Goal: Communication & Community: Answer question/provide support

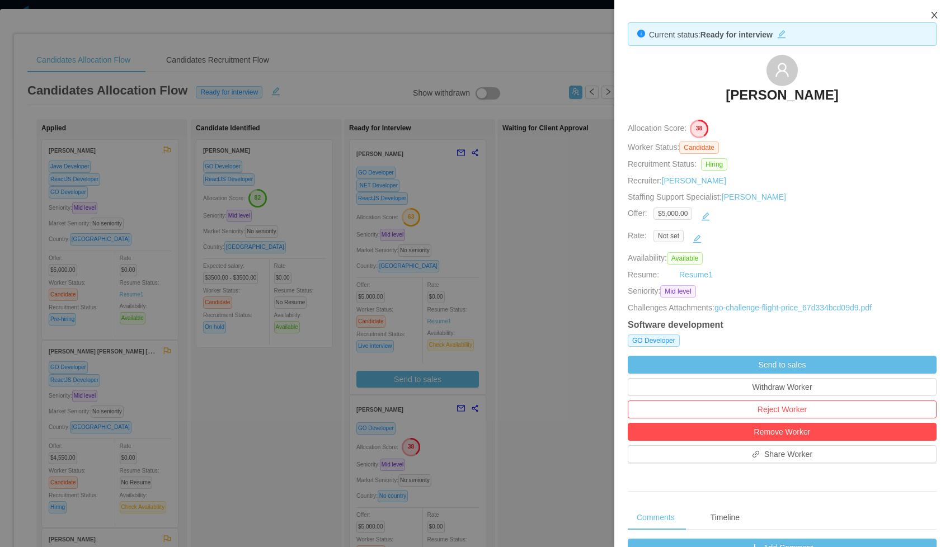
scroll to position [232, 0]
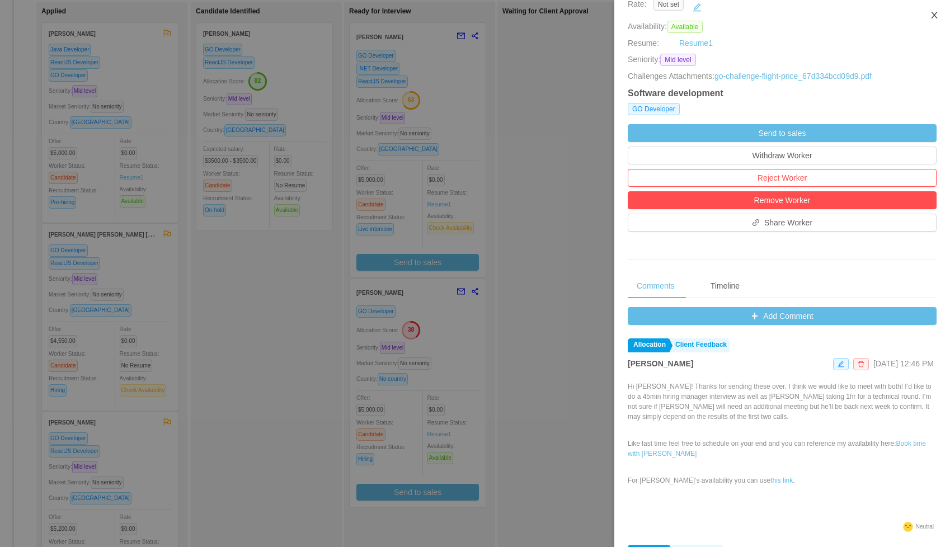
click at [934, 17] on icon "icon: close" at bounding box center [934, 15] width 9 height 9
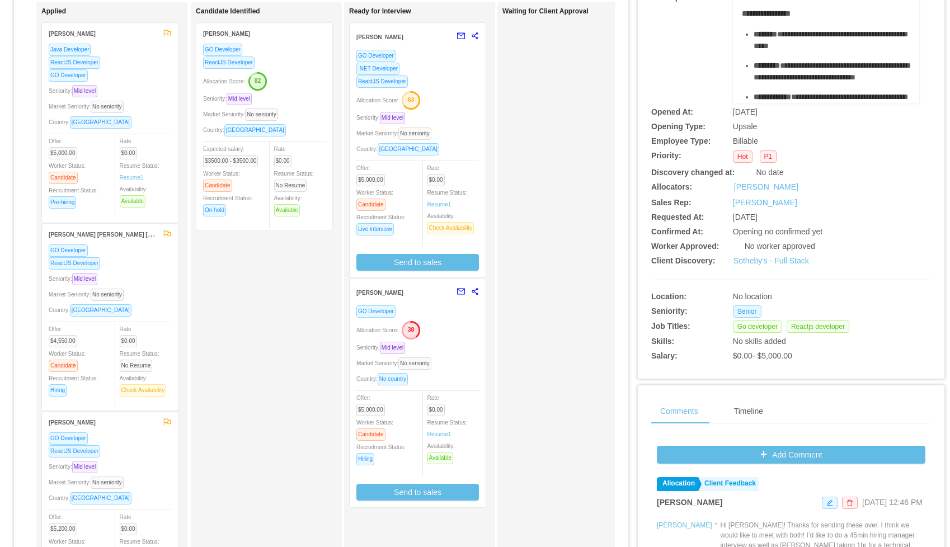
scroll to position [0, 0]
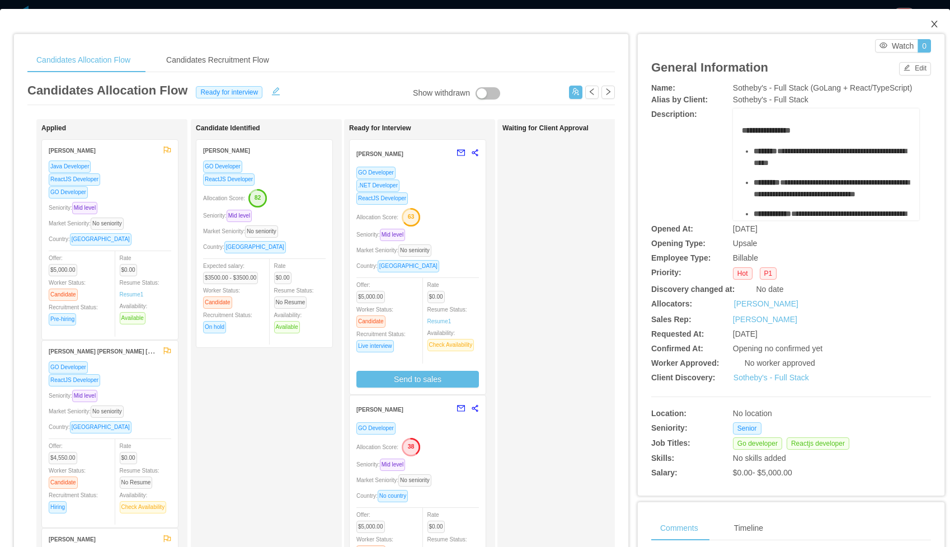
click at [936, 23] on icon "icon: close" at bounding box center [934, 24] width 9 height 9
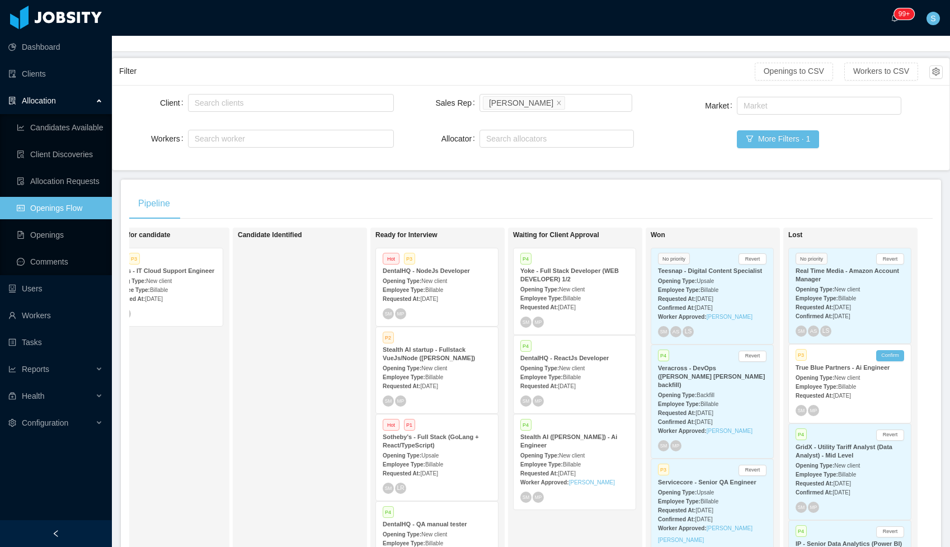
click at [424, 294] on div "Requested At: [DATE]" at bounding box center [437, 299] width 109 height 12
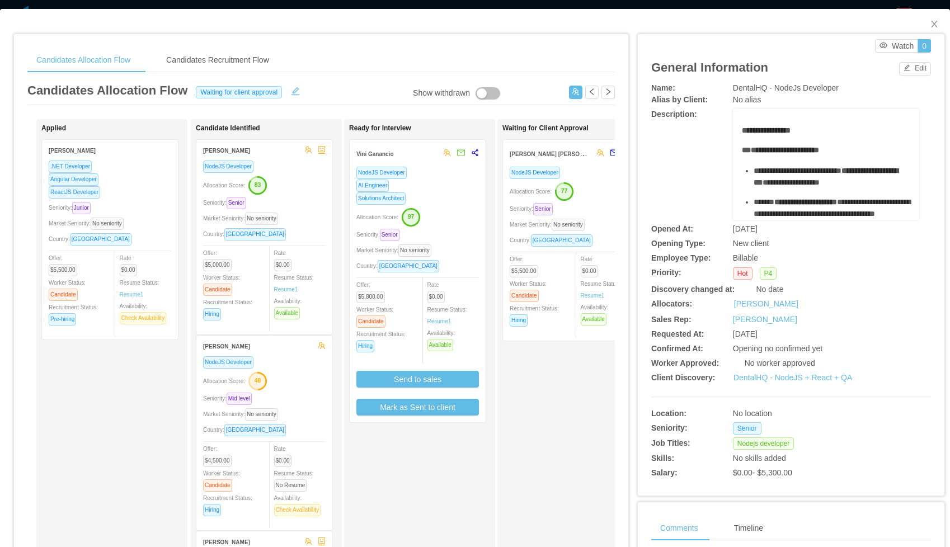
click at [583, 168] on div "NodeJS Developer" at bounding box center [571, 172] width 123 height 13
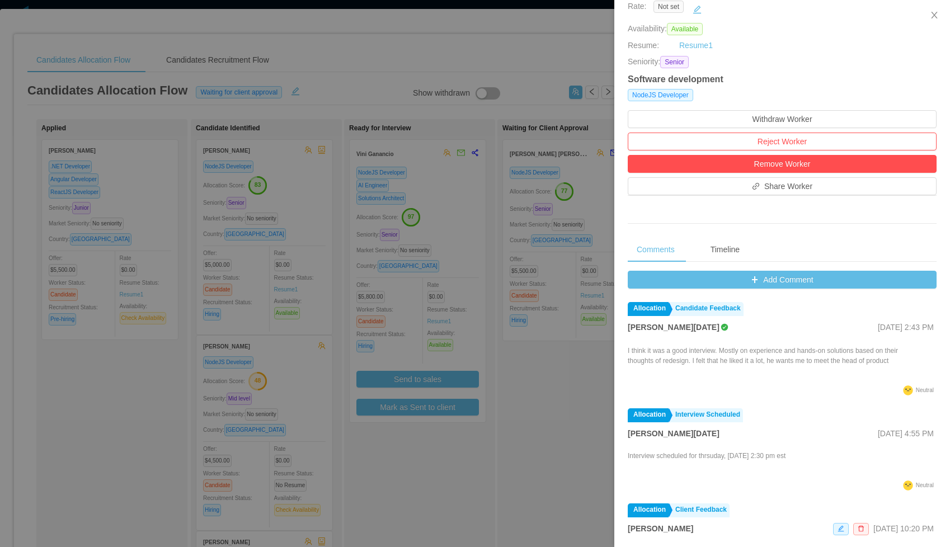
scroll to position [231, 0]
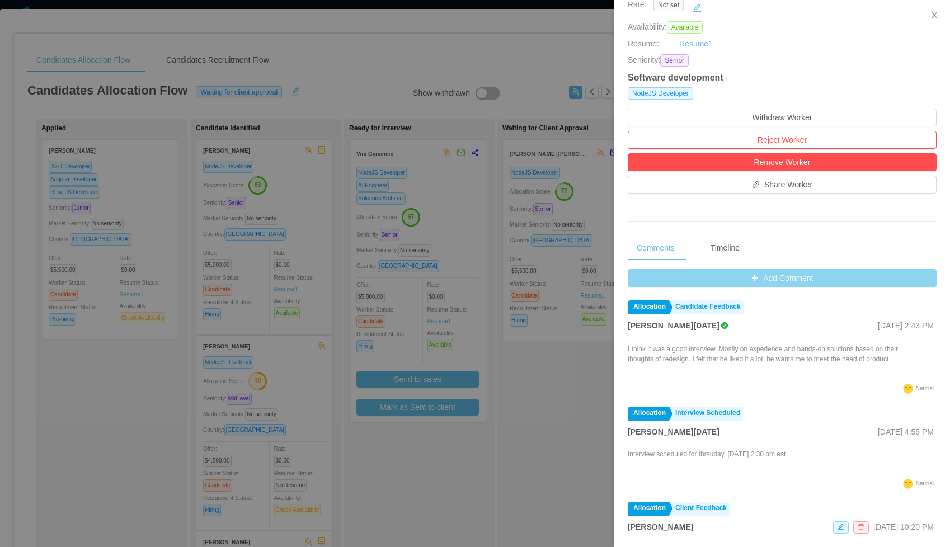
click at [761, 281] on button "Add Comment" at bounding box center [782, 278] width 309 height 18
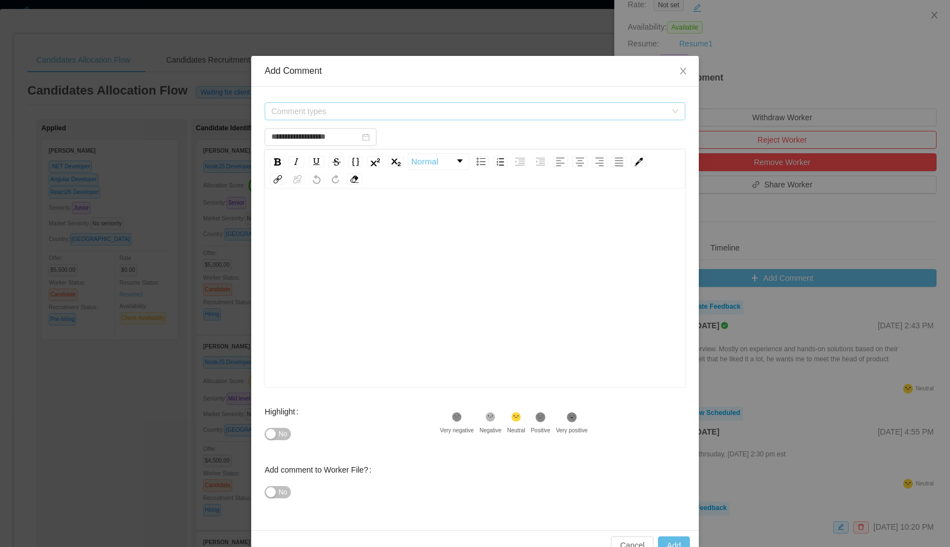
click at [424, 106] on span "Comment types" at bounding box center [468, 111] width 395 height 11
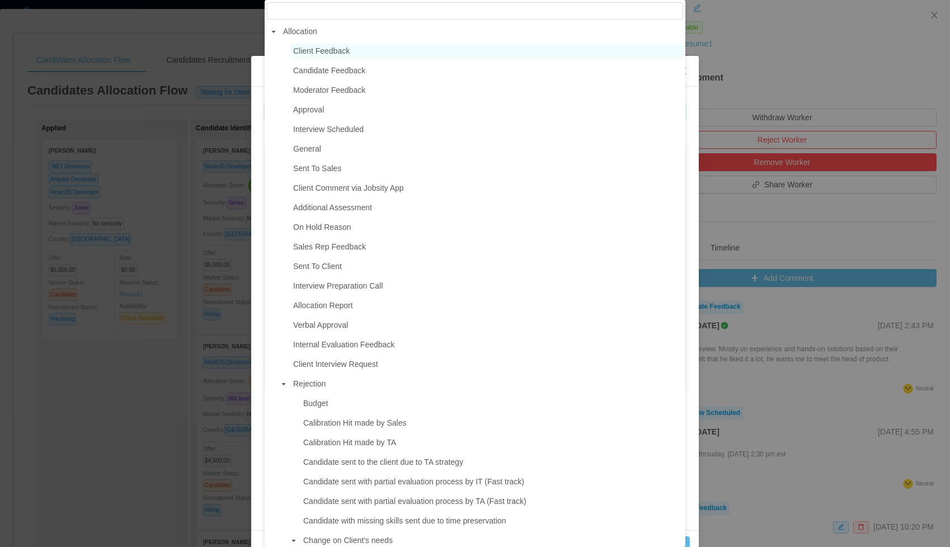
click at [342, 58] on span "Client Feedback" at bounding box center [486, 51] width 393 height 15
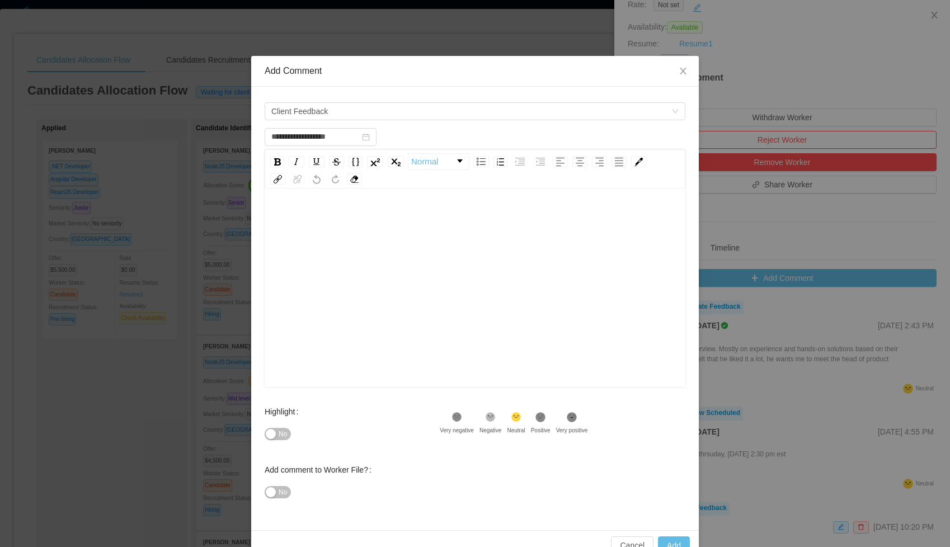
click at [332, 206] on div "rdw-wrapper" at bounding box center [475, 289] width 421 height 196
type input "**********"
click at [667, 539] on button "Add" at bounding box center [674, 546] width 32 height 18
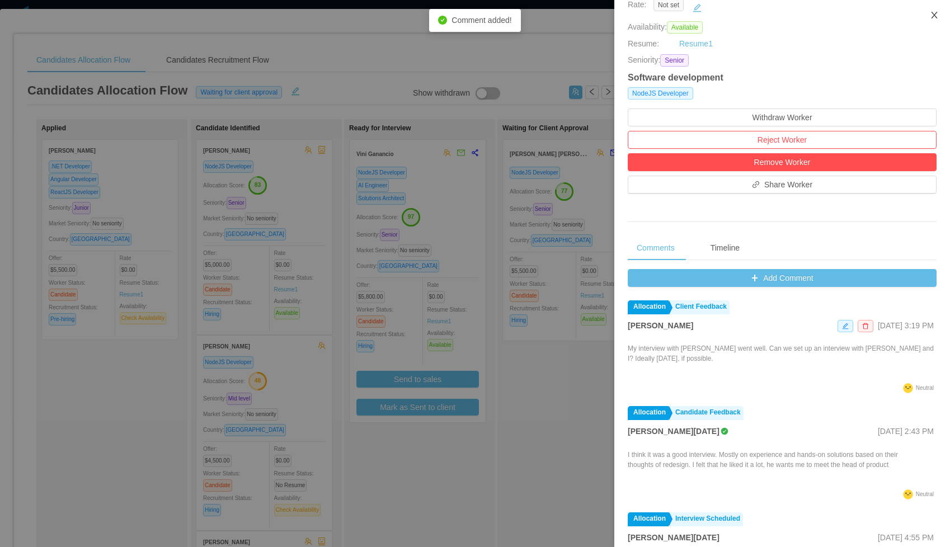
click at [934, 15] on icon "icon: close" at bounding box center [934, 15] width 6 height 7
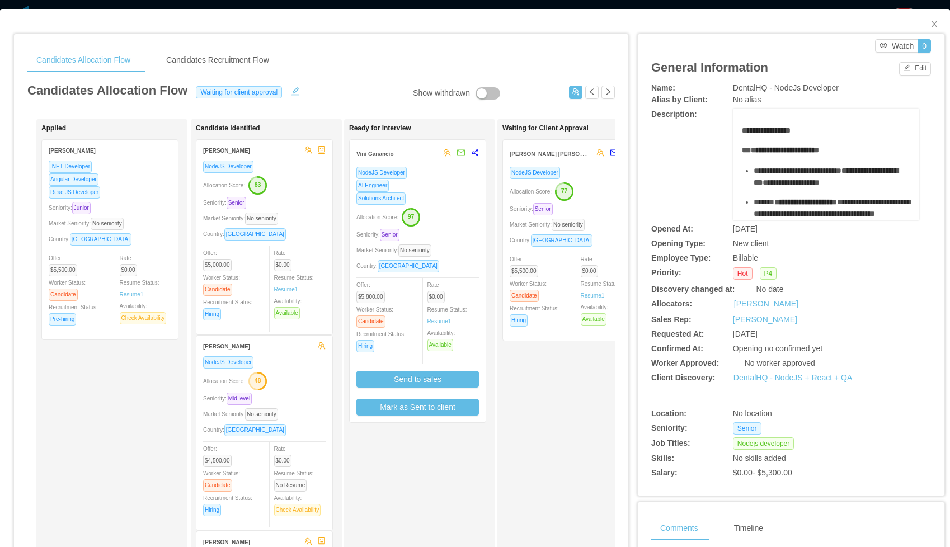
click at [886, 17] on div "Candidates Allocation Flow Candidates Recruitment Flow Candidates Allocation Fl…" at bounding box center [475, 416] width 950 height 814
click at [937, 25] on icon "icon: close" at bounding box center [934, 24] width 9 height 9
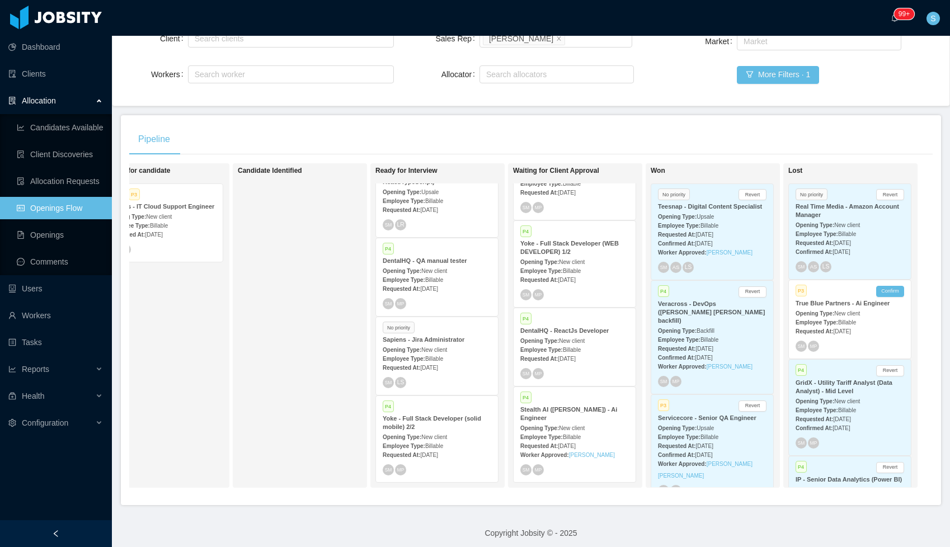
scroll to position [118, 0]
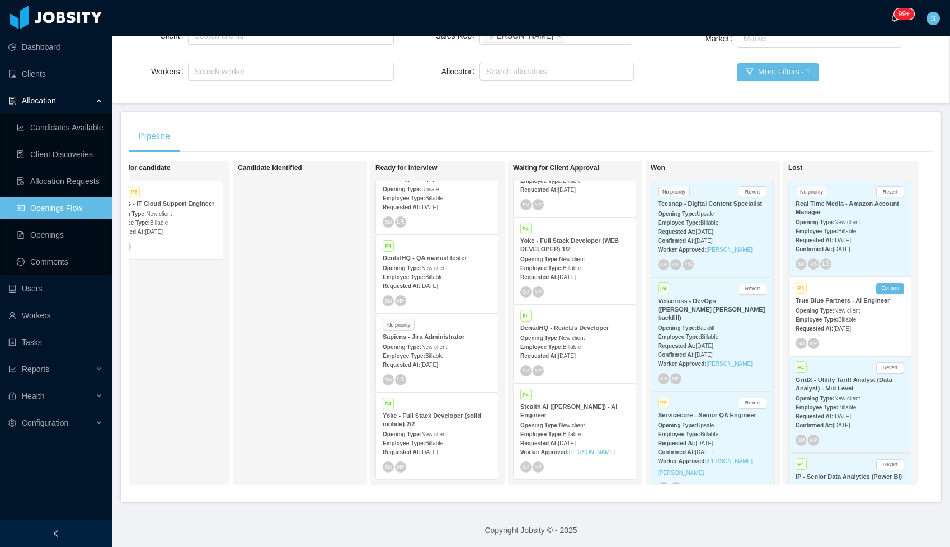
click at [432, 428] on div "Opening Type: New client" at bounding box center [437, 434] width 109 height 12
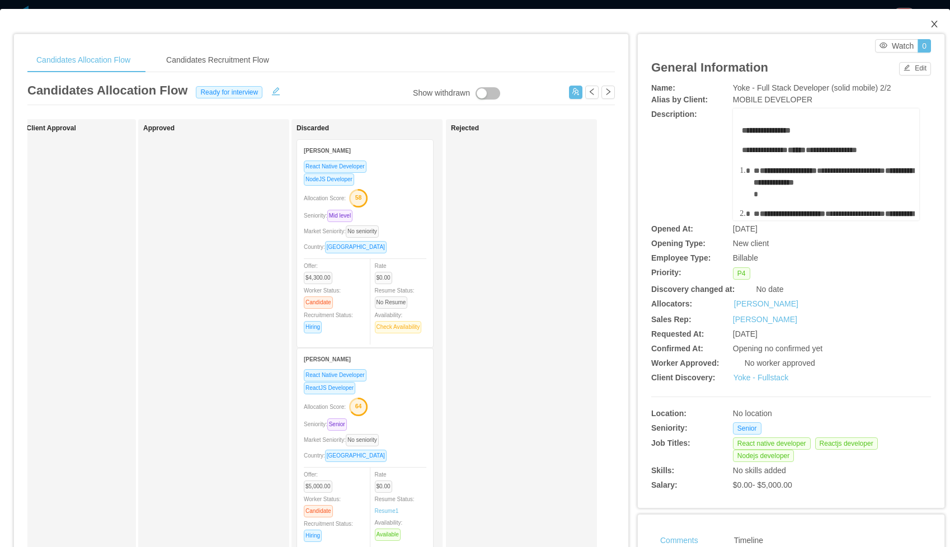
click at [939, 21] on icon "icon: close" at bounding box center [934, 24] width 9 height 9
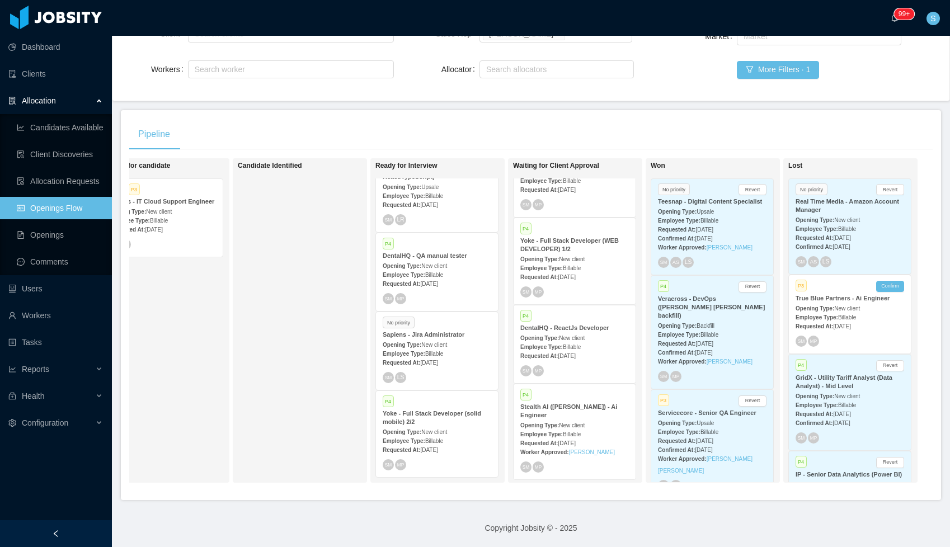
scroll to position [43, 0]
click at [576, 257] on span "New client" at bounding box center [572, 257] width 26 height 6
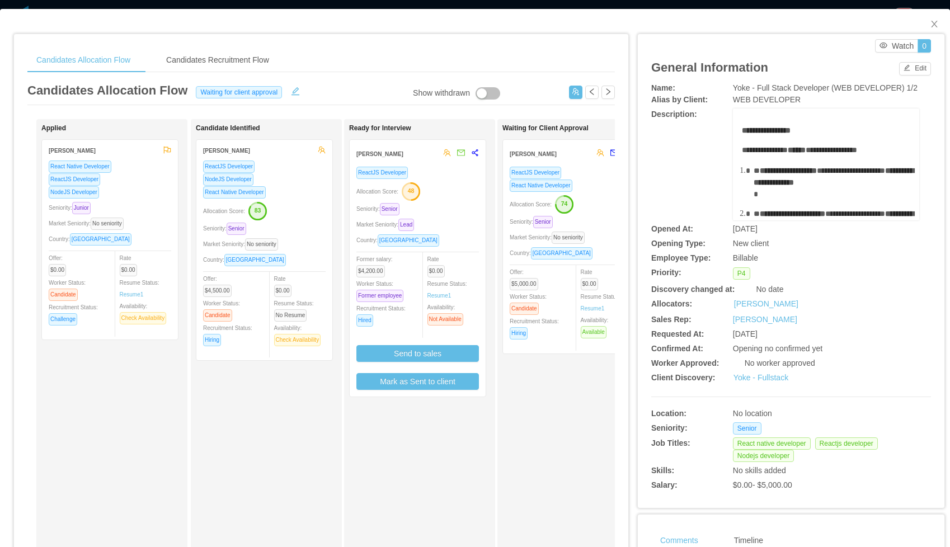
click at [593, 182] on div "React Native Developer" at bounding box center [571, 185] width 123 height 13
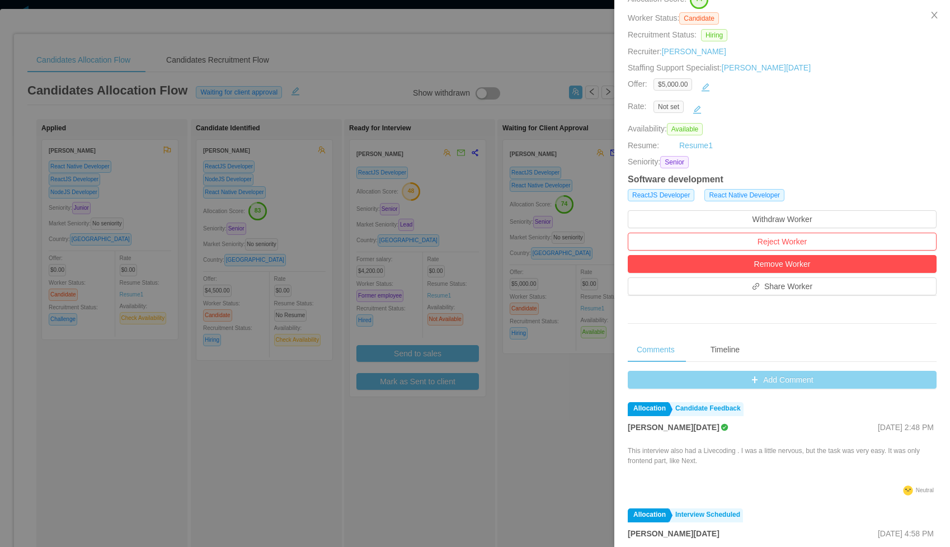
click at [755, 383] on button "Add Comment" at bounding box center [782, 380] width 309 height 18
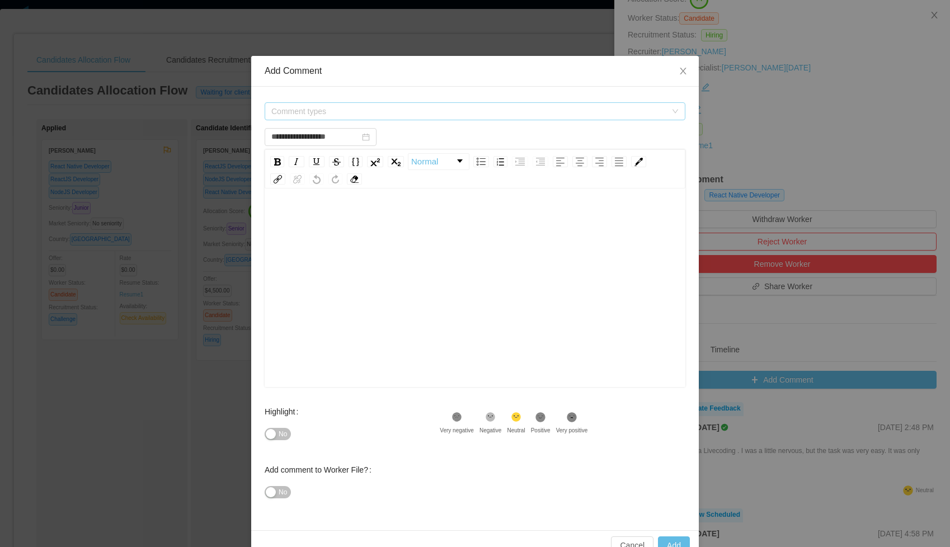
click at [292, 113] on span "Comment types" at bounding box center [468, 111] width 395 height 11
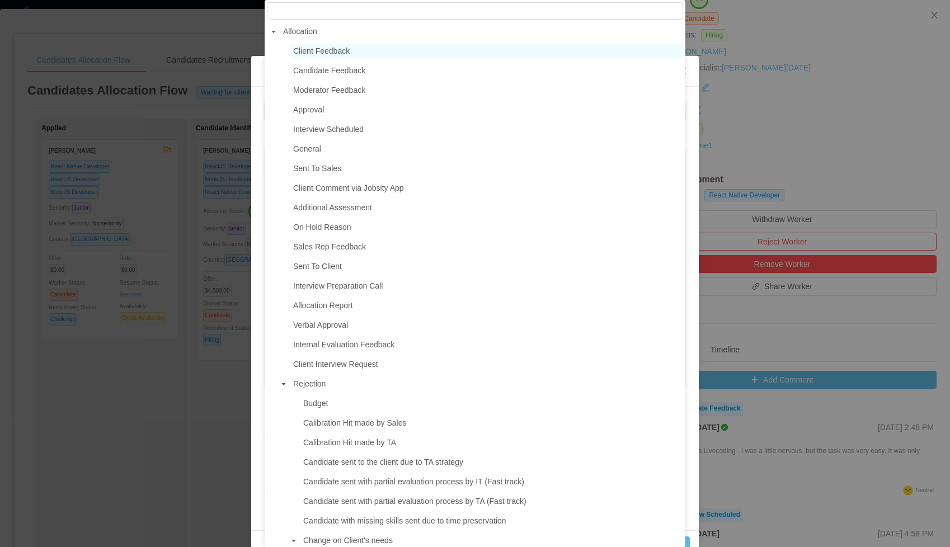
click at [309, 51] on span "Client Feedback" at bounding box center [321, 50] width 57 height 9
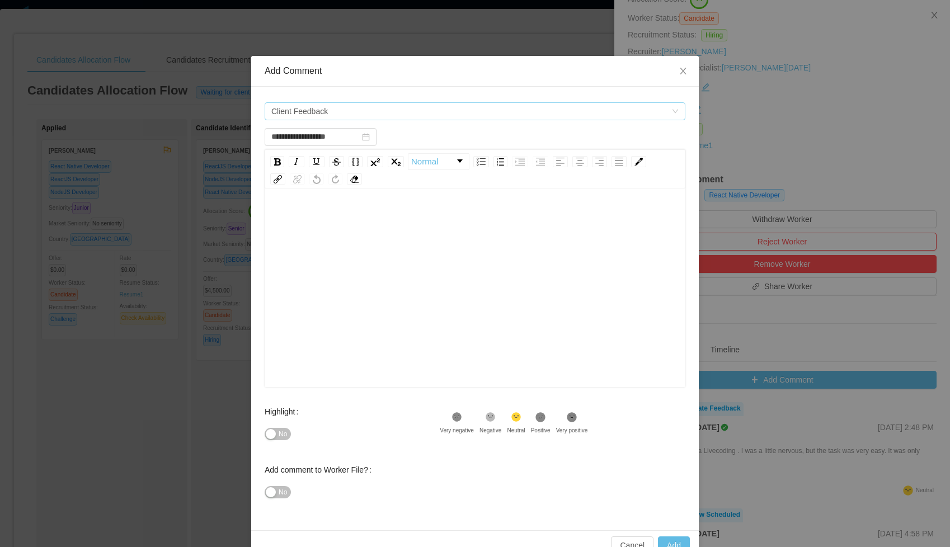
click at [309, 106] on span "Client Feedback" at bounding box center [299, 111] width 57 height 17
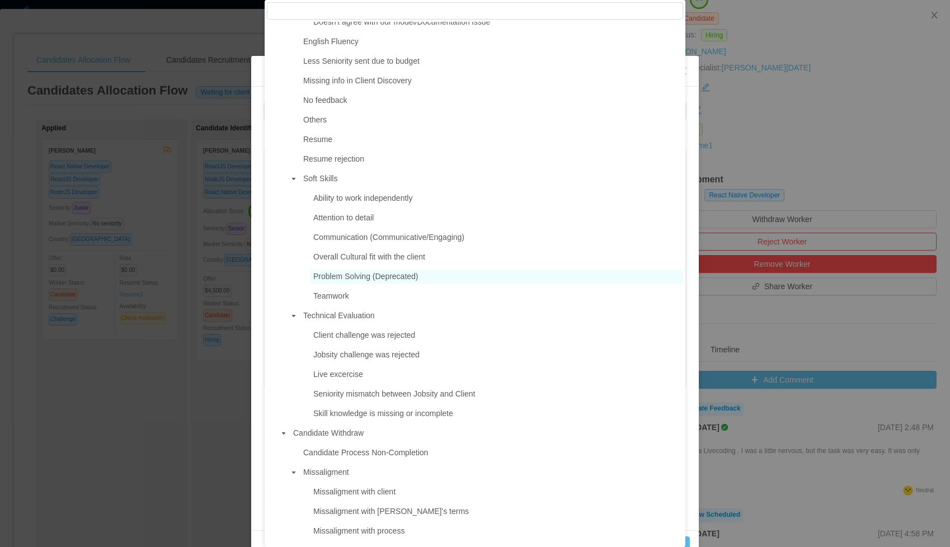
scroll to position [593, 0]
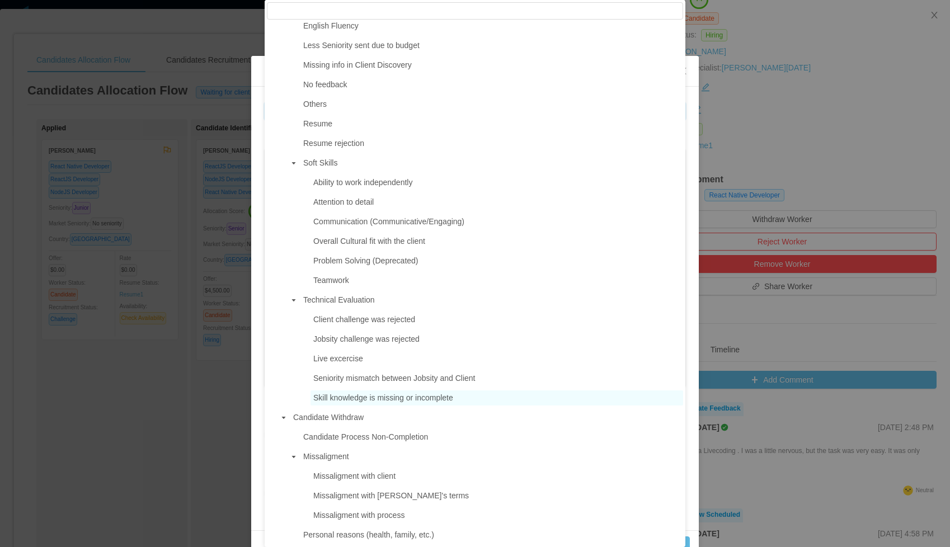
click at [423, 398] on span "Skill knowledge is missing or incomplete" at bounding box center [383, 397] width 140 height 9
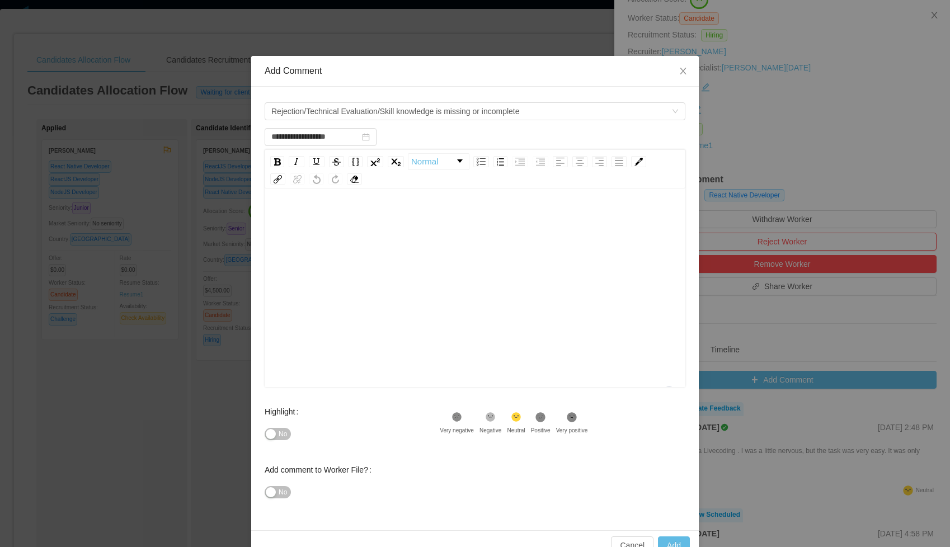
click at [339, 246] on div "To enrich screen reader interactions, please activate Accessibility in Grammarl…" at bounding box center [475, 306] width 403 height 196
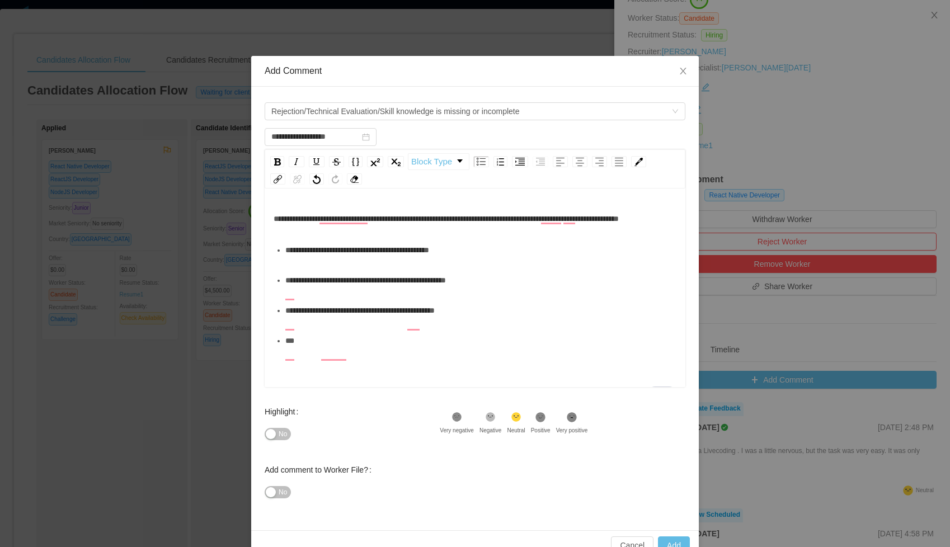
scroll to position [25, 0]
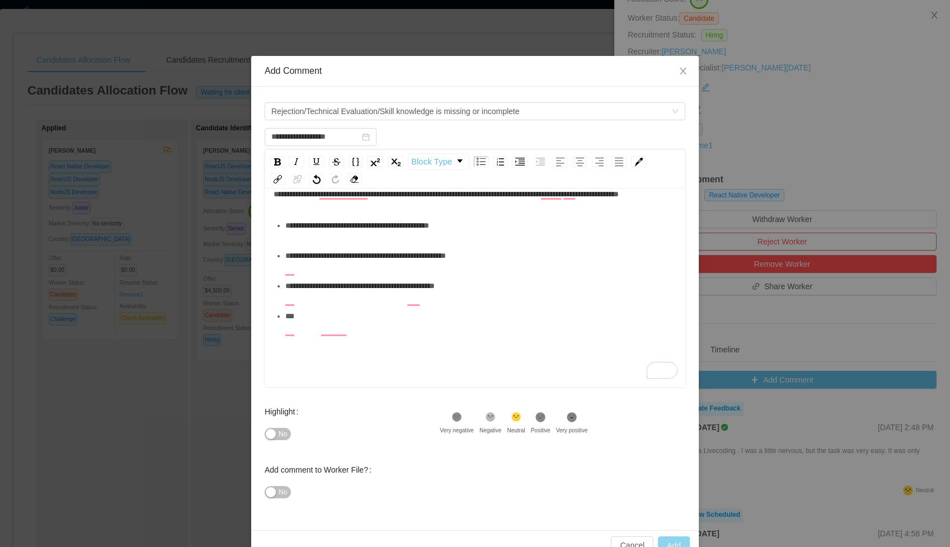
drag, startPoint x: 673, startPoint y: 542, endPoint x: 644, endPoint y: 291, distance: 252.5
click at [644, 291] on div "**********" at bounding box center [475, 308] width 448 height 504
click at [573, 196] on span "**********" at bounding box center [446, 194] width 345 height 8
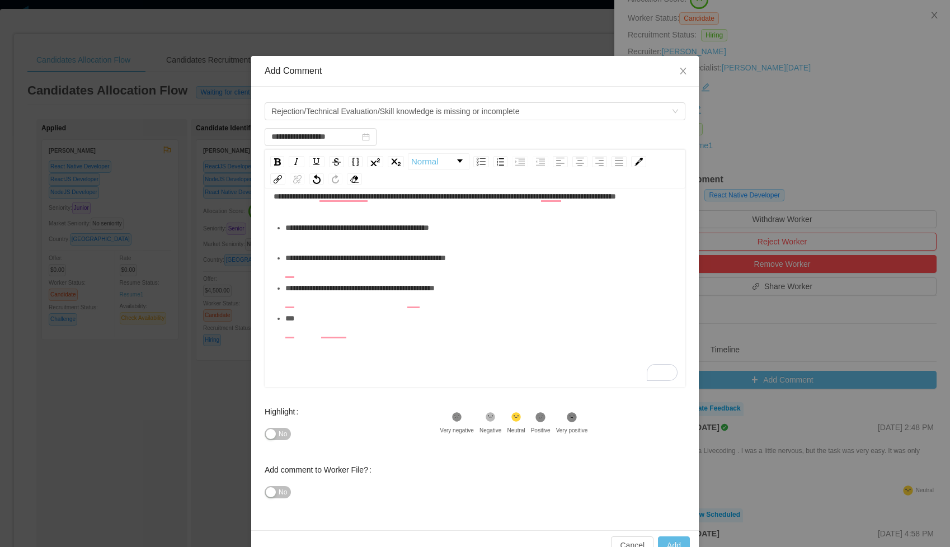
click at [550, 208] on div "**********" at bounding box center [475, 196] width 403 height 22
click at [676, 539] on button "Add" at bounding box center [674, 546] width 32 height 18
type input "**********"
